Goal: Ask a question

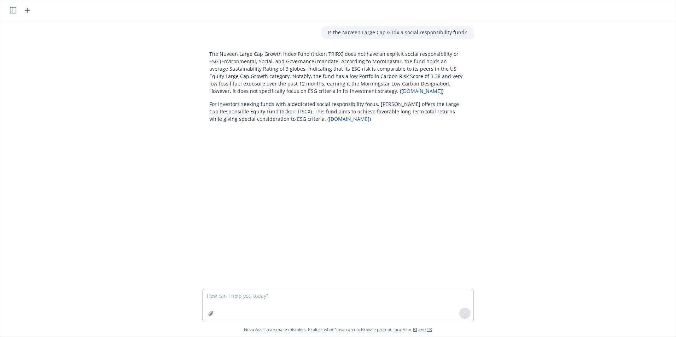
click at [26, 12] on icon "button" at bounding box center [27, 10] width 8 height 8
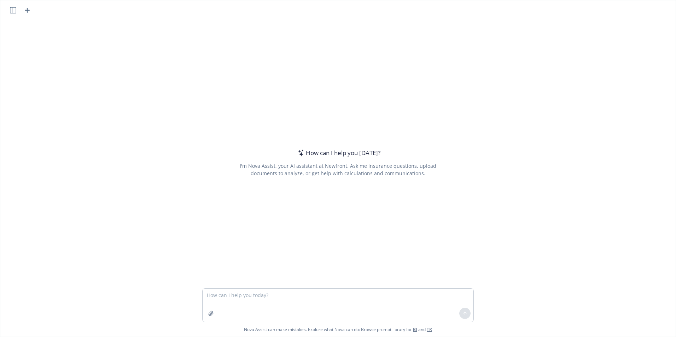
click at [246, 296] on textarea at bounding box center [338, 305] width 271 height 33
type textarea "W"
type textarea "What is the best way to have a successful NFL fantasy football draft?"
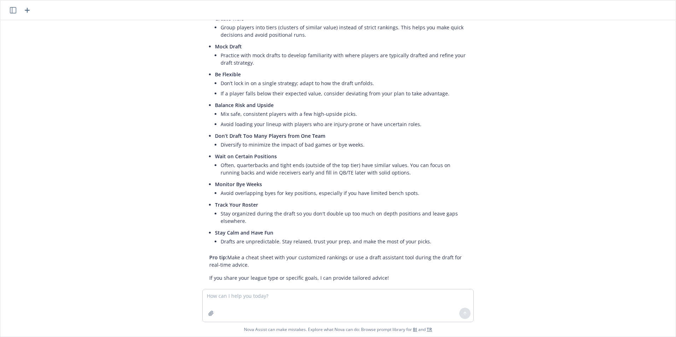
scroll to position [124, 0]
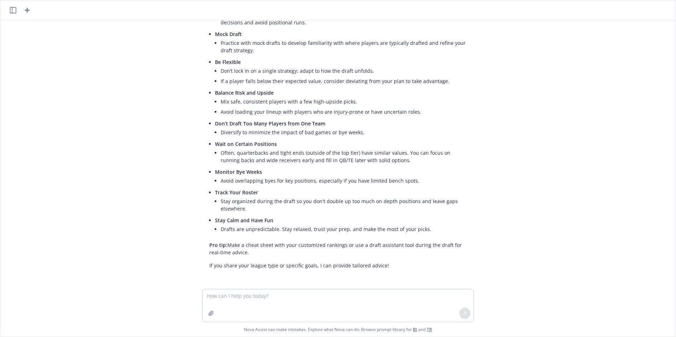
click at [240, 296] on textarea at bounding box center [338, 306] width 271 height 33
type textarea "Can you get me some recent rankings?"
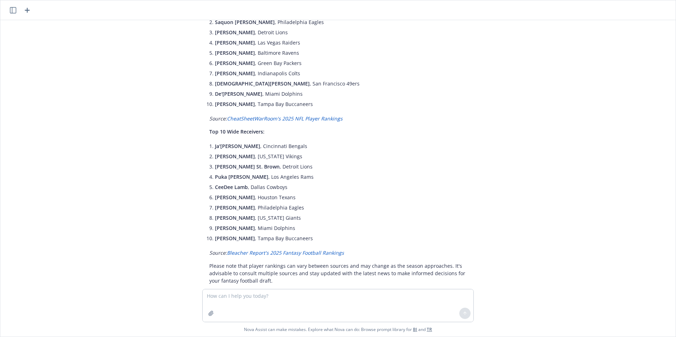
scroll to position [598, 0]
